Goal: Find specific page/section: Find specific page/section

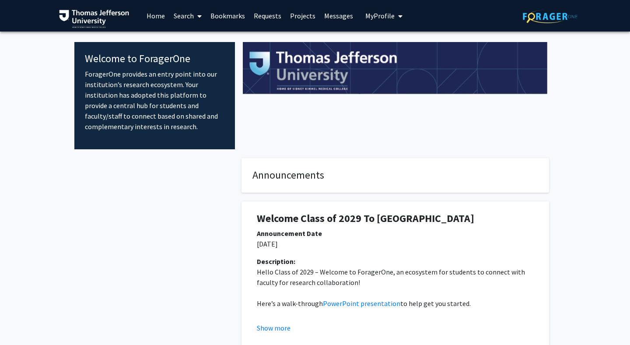
click at [186, 15] on link "Search" at bounding box center [187, 15] width 37 height 31
click at [190, 39] on span "Faculty/Staff" at bounding box center [201, 41] width 64 height 18
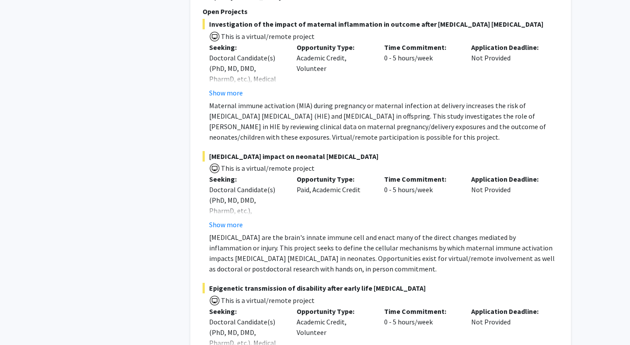
scroll to position [6352, 0]
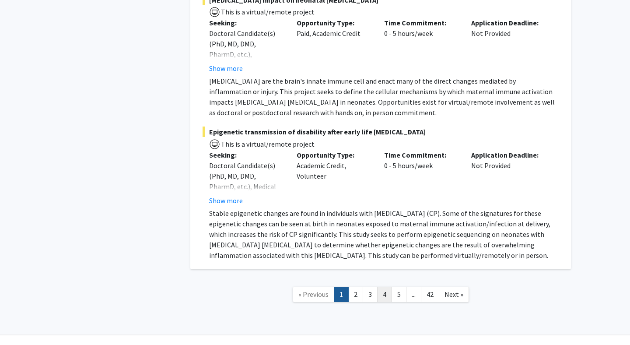
click at [389, 287] on link "4" at bounding box center [384, 294] width 15 height 15
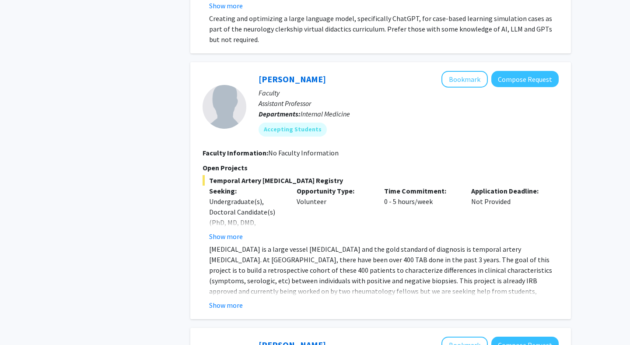
scroll to position [554, 0]
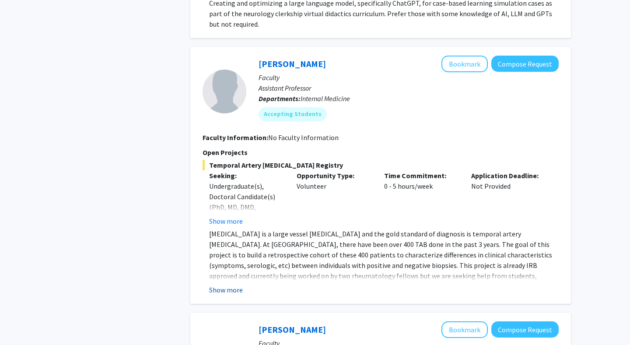
click at [227, 290] on button "Show more" at bounding box center [226, 290] width 34 height 11
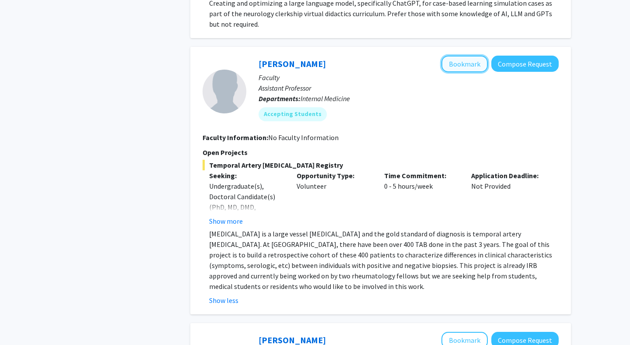
click at [466, 65] on button "Bookmark" at bounding box center [465, 64] width 46 height 17
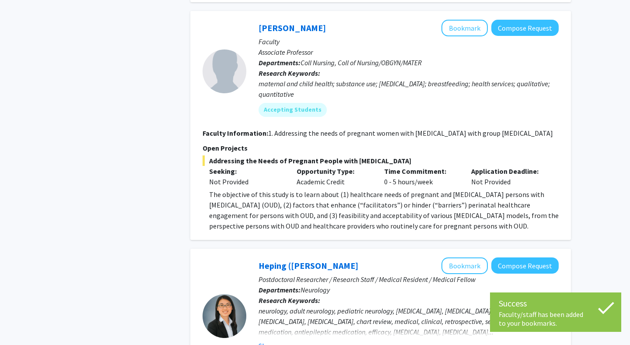
scroll to position [867, 0]
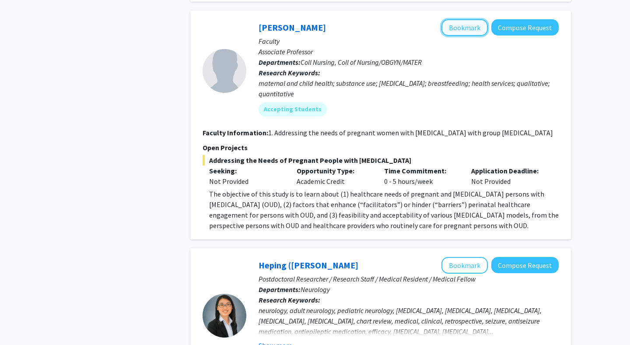
click at [455, 33] on button "Bookmark" at bounding box center [465, 27] width 46 height 17
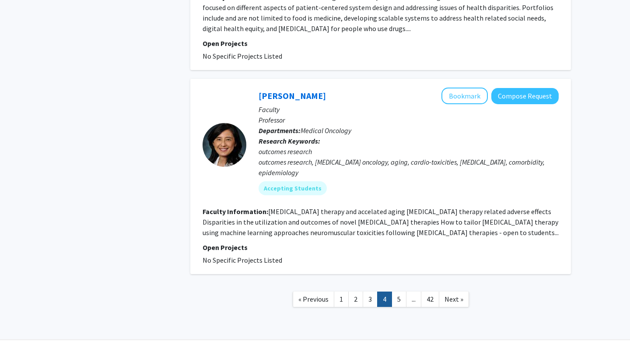
scroll to position [2243, 0]
click at [399, 291] on link "5" at bounding box center [399, 298] width 15 height 15
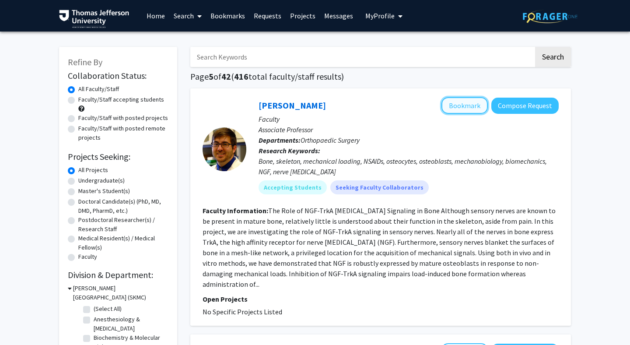
click at [464, 102] on button "Bookmark" at bounding box center [465, 105] width 46 height 17
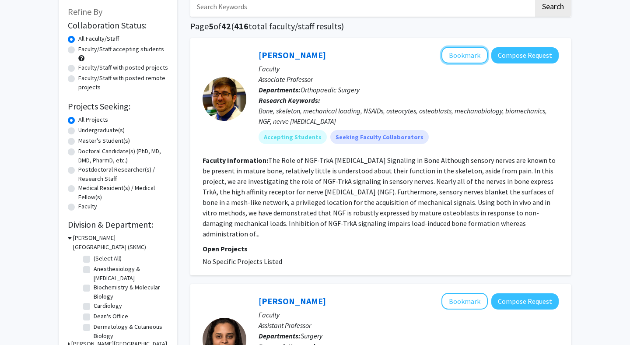
scroll to position [5, 0]
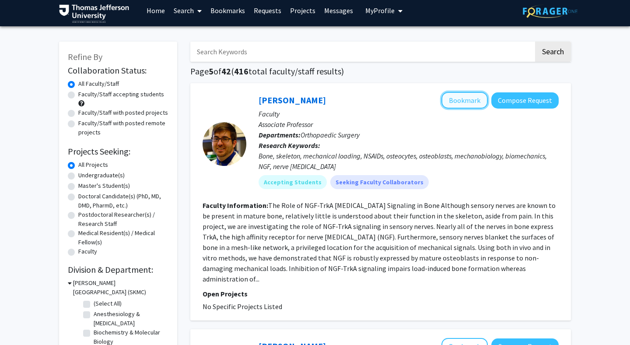
click at [471, 99] on button "Bookmark" at bounding box center [465, 100] width 46 height 17
click at [395, 238] on fg-read-more "The Role of NGF-TrkA [MEDICAL_DATA] Signaling in Bone Although sensory nerves a…" at bounding box center [379, 242] width 353 height 82
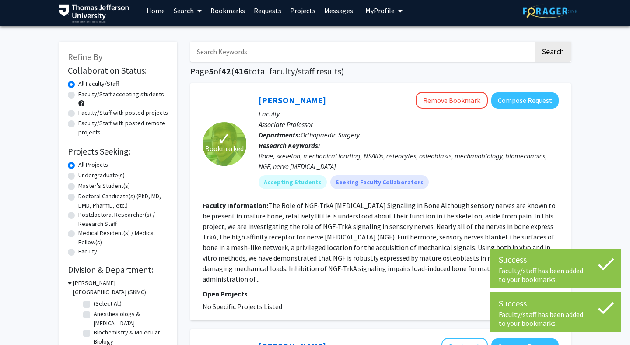
click at [604, 264] on icon at bounding box center [606, 264] width 22 height 22
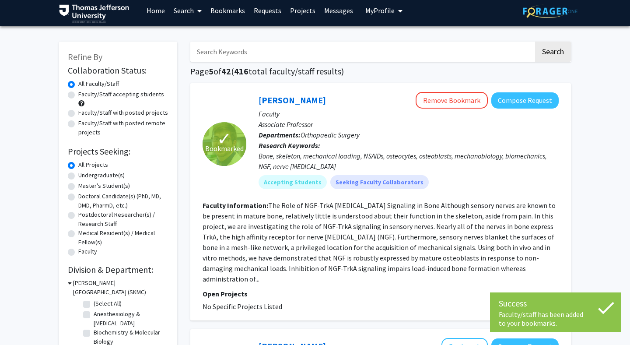
click at [607, 312] on icon at bounding box center [606, 308] width 22 height 22
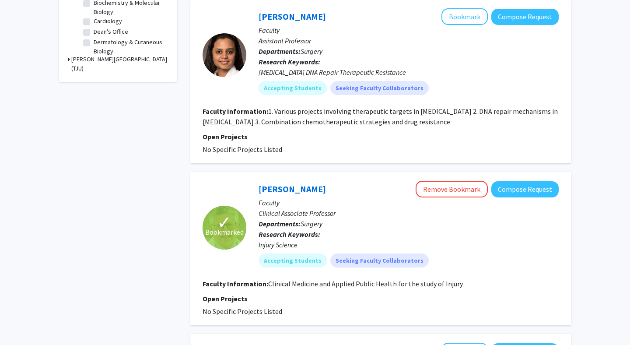
scroll to position [222, 0]
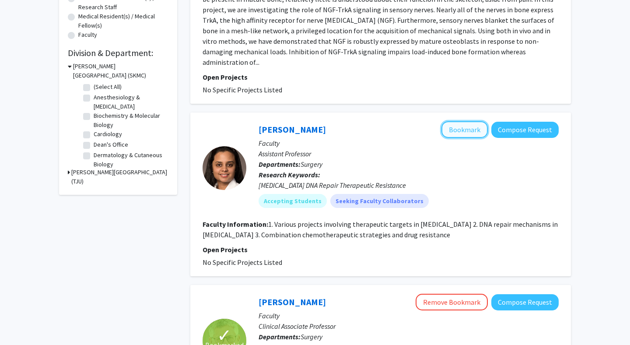
click at [480, 121] on button "Bookmark" at bounding box center [465, 129] width 46 height 17
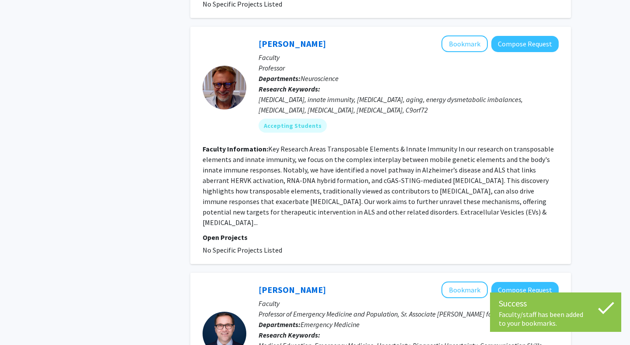
scroll to position [645, 0]
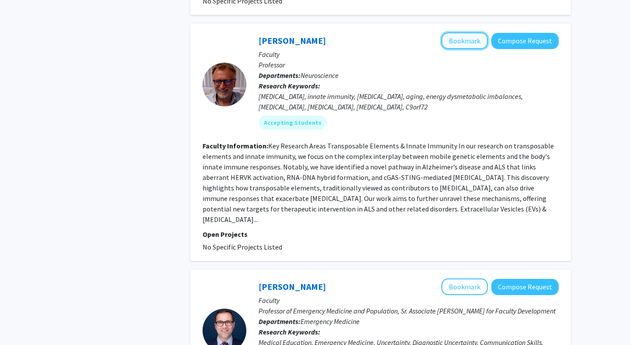
click at [468, 36] on button "Bookmark" at bounding box center [465, 40] width 46 height 17
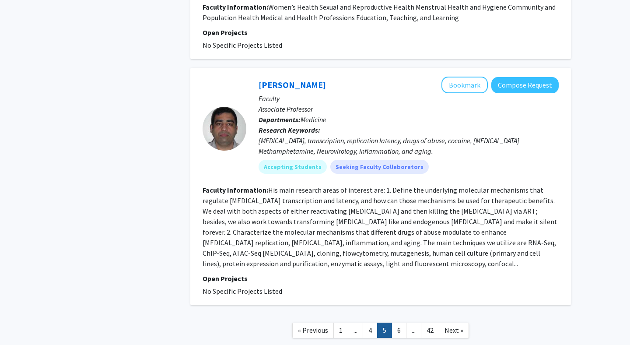
scroll to position [1888, 0]
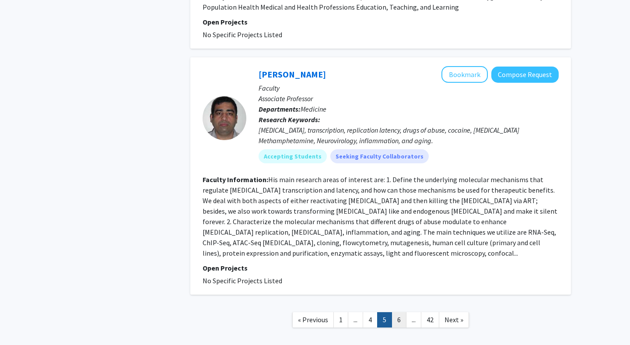
click at [403, 312] on link "6" at bounding box center [399, 319] width 15 height 15
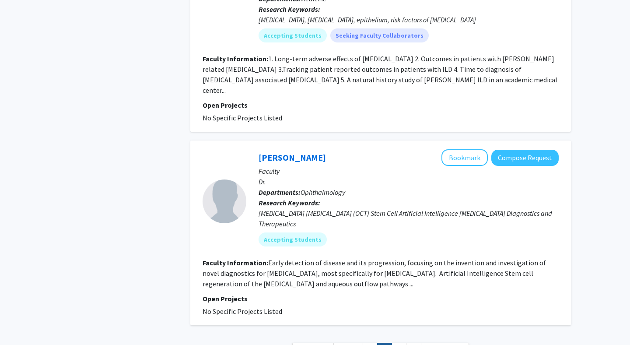
scroll to position [1640, 0]
